Goal: Check status: Check status

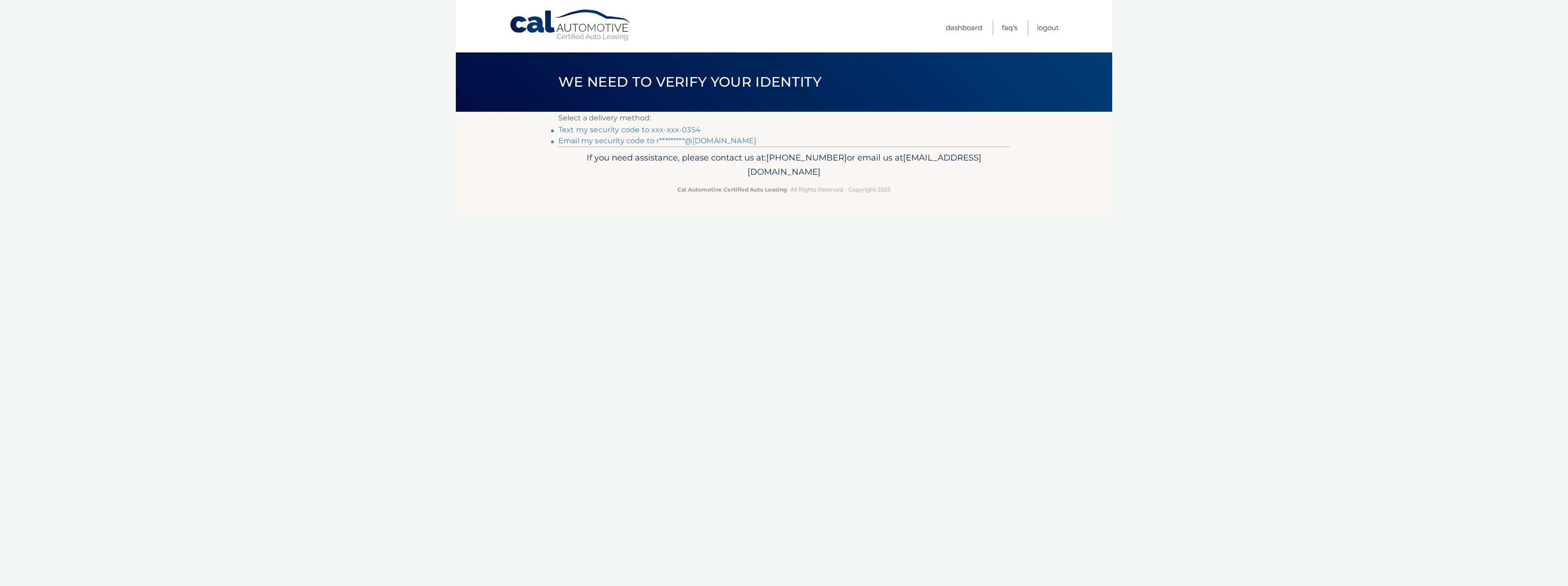
click at [632, 128] on link "Text my security code to xxx-xxx-0354" at bounding box center [629, 130] width 142 height 9
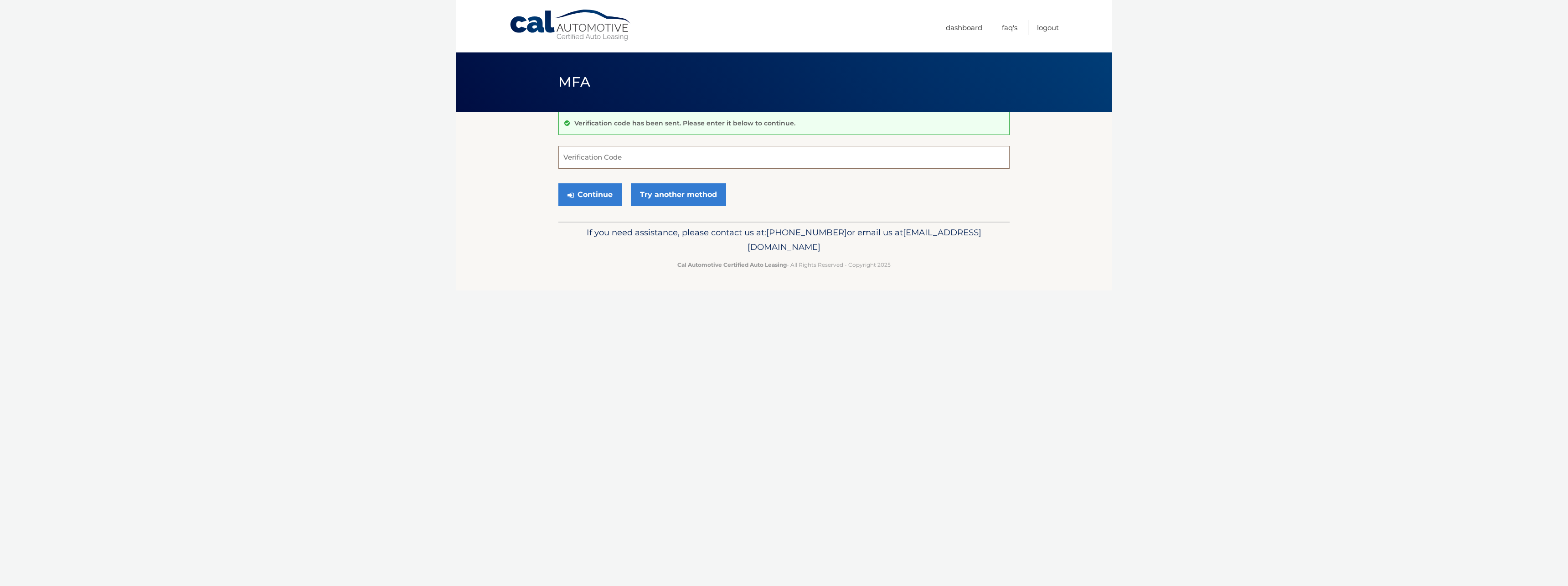
click at [612, 146] on input "Verification Code" at bounding box center [784, 157] width 451 height 23
type input "688861"
click at [598, 197] on button "Continue" at bounding box center [590, 194] width 63 height 23
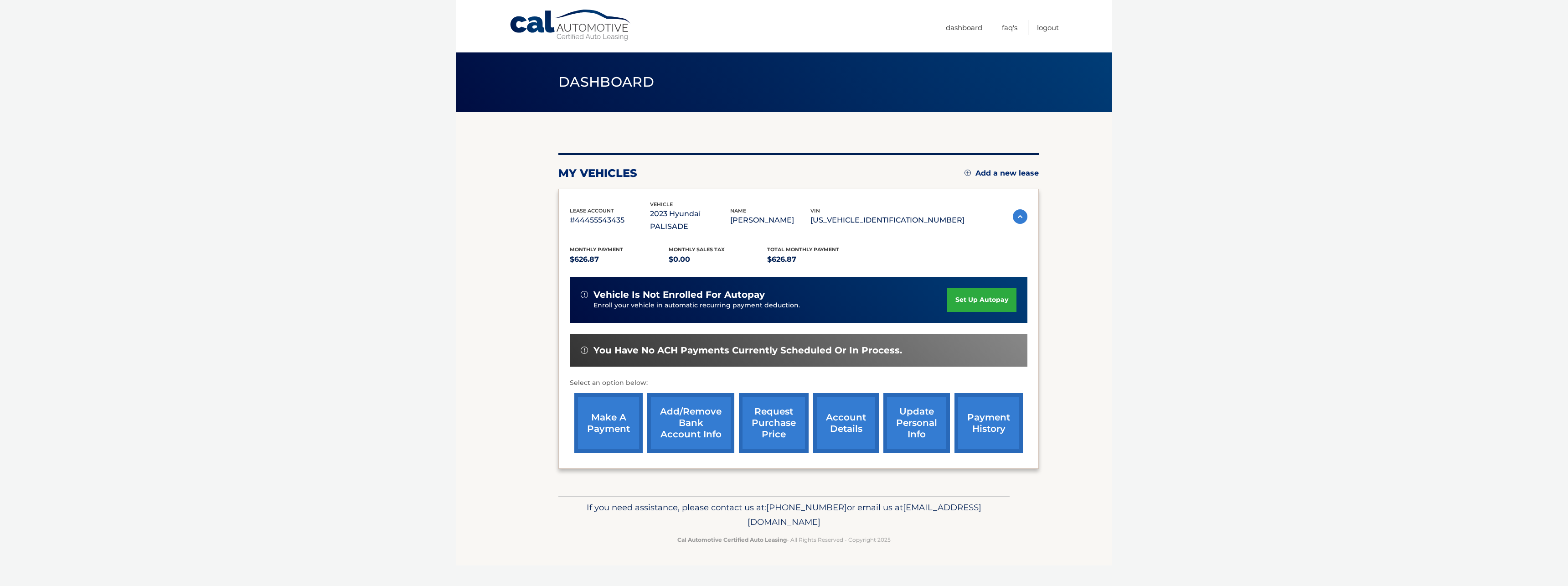
click at [984, 397] on link "payment history" at bounding box center [988, 422] width 69 height 60
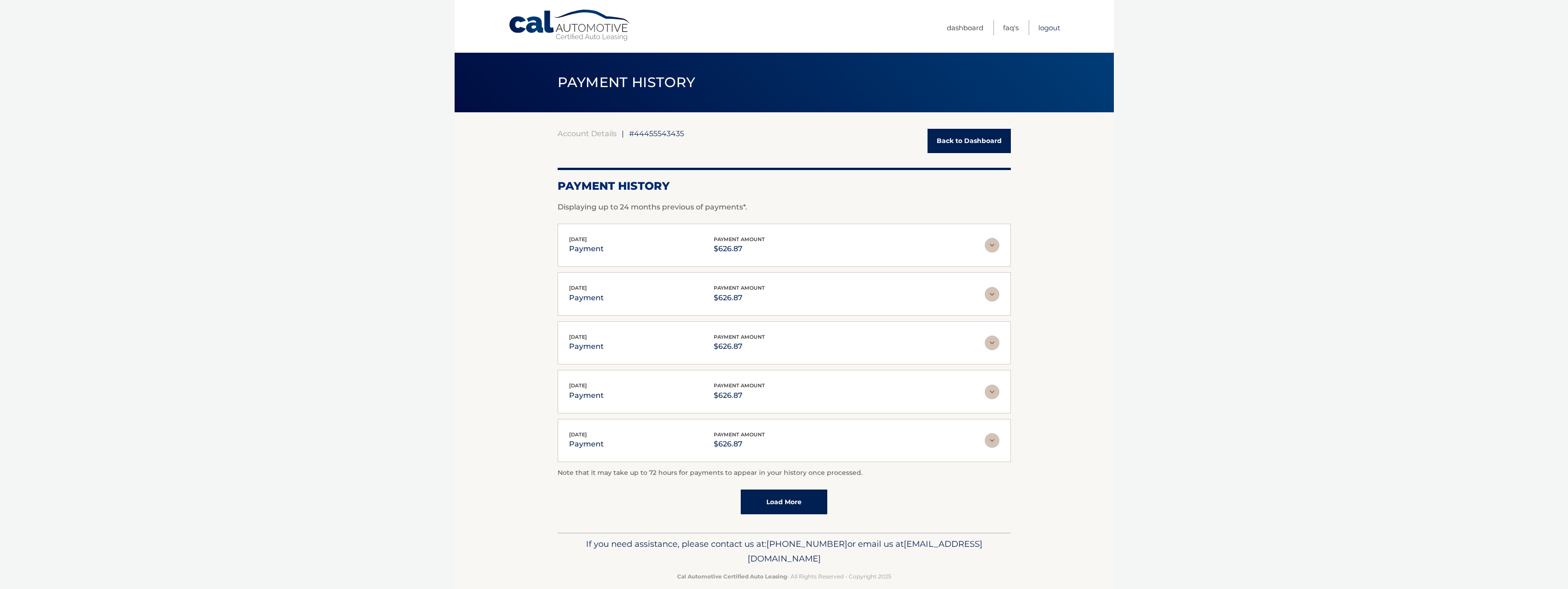
click at [1050, 24] on link "Logout" at bounding box center [1050, 27] width 22 height 15
